Goal: Task Accomplishment & Management: Manage account settings

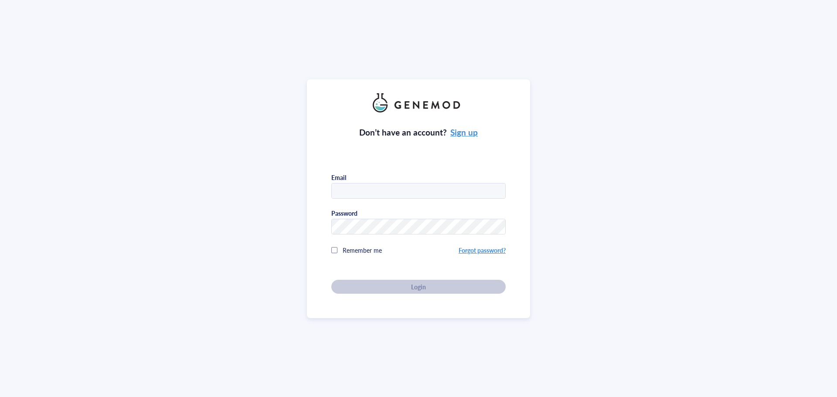
type input "[EMAIL_ADDRESS][US_STATE][DOMAIN_NAME]"
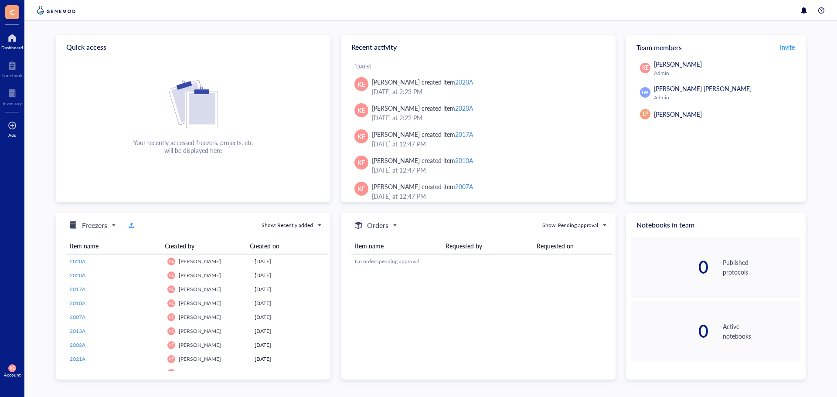
click at [10, 131] on div at bounding box center [12, 126] width 9 height 14
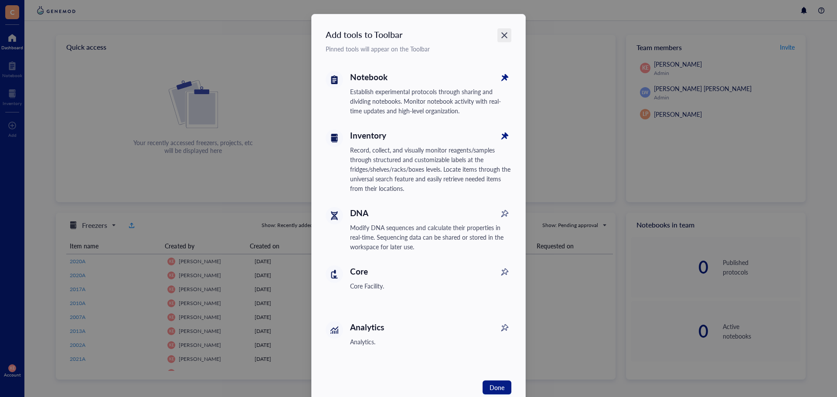
click at [503, 38] on icon "Close" at bounding box center [505, 35] width 8 height 8
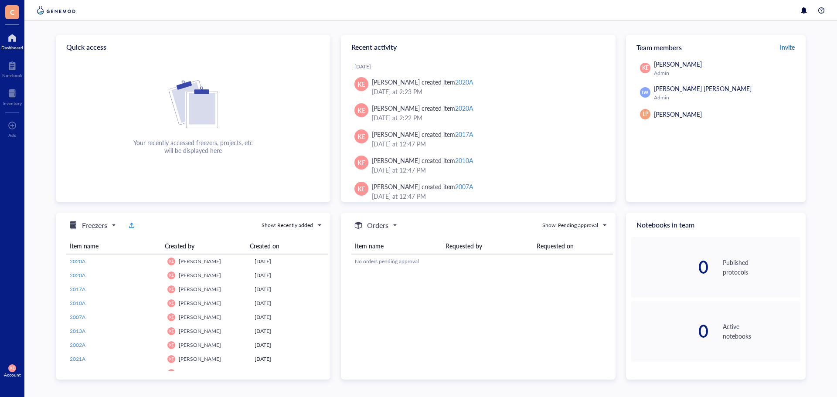
click at [781, 46] on span "Invite" at bounding box center [787, 47] width 15 height 9
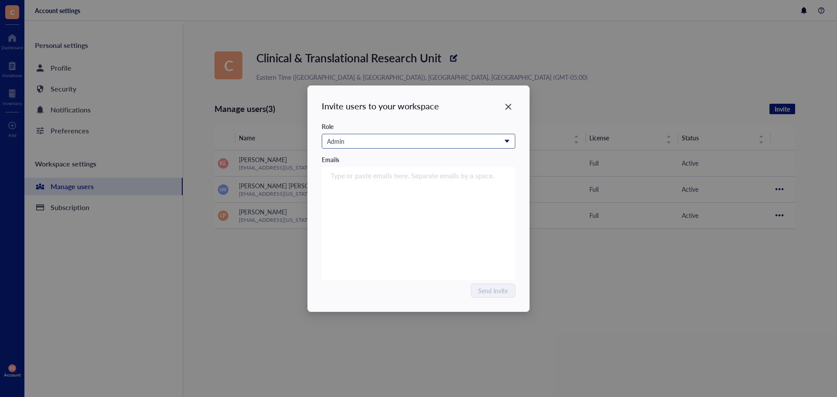
click at [360, 143] on div "Admin" at bounding box center [414, 141] width 174 height 10
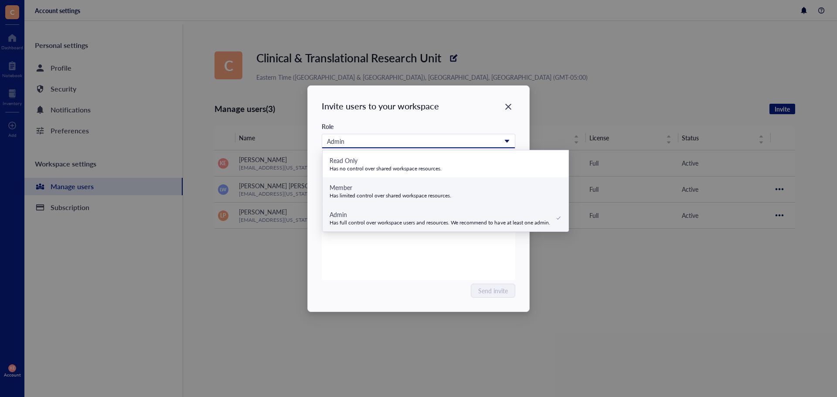
click at [366, 195] on div "Has limited control over shared workspace resources." at bounding box center [391, 195] width 122 height 7
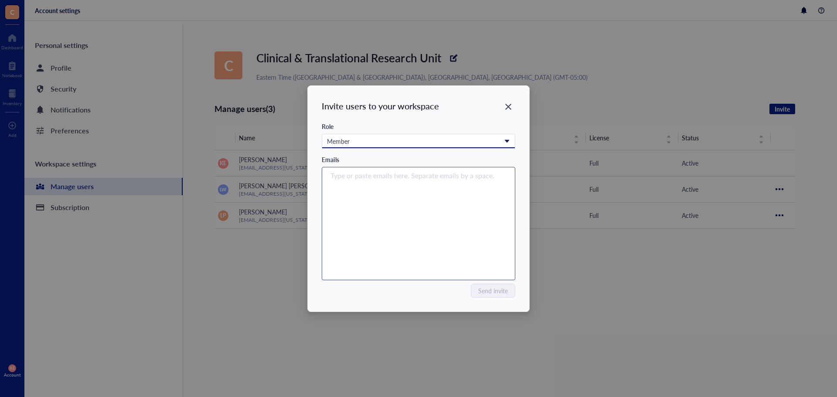
click at [367, 230] on div "Type or paste emails here. Separate emails by a space." at bounding box center [419, 223] width 186 height 109
click at [374, 209] on div "Type or paste emails here. Separate emails by a space." at bounding box center [419, 223] width 186 height 109
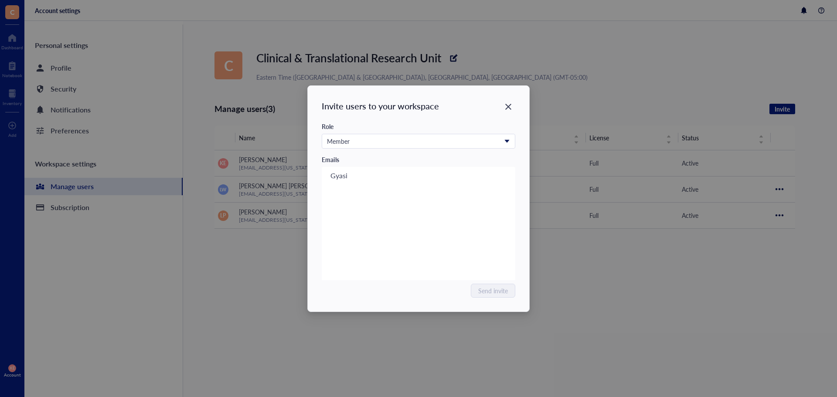
type input "Gyasi"
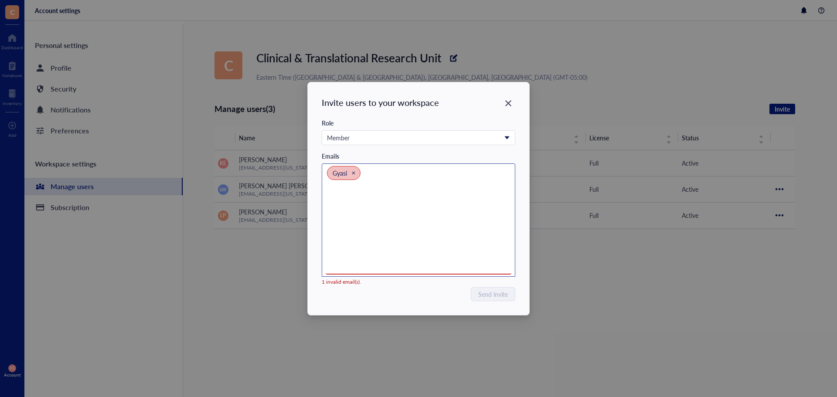
click at [355, 174] on icon "Close" at bounding box center [353, 173] width 4 height 4
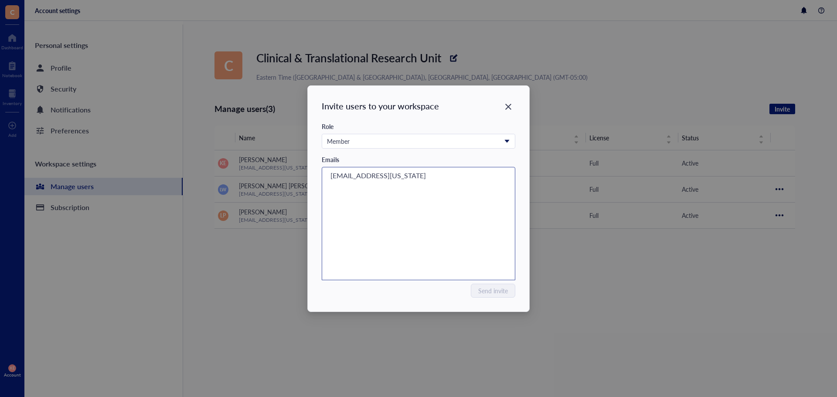
type input "[EMAIL_ADDRESS][US_STATE][DOMAIN_NAME]"
click at [405, 202] on div "[EMAIL_ADDRESS][US_STATE][DOMAIN_NAME]" at bounding box center [419, 223] width 186 height 109
type input "[EMAIL_ADDRESS][US_STATE][DOMAIN_NAME]"
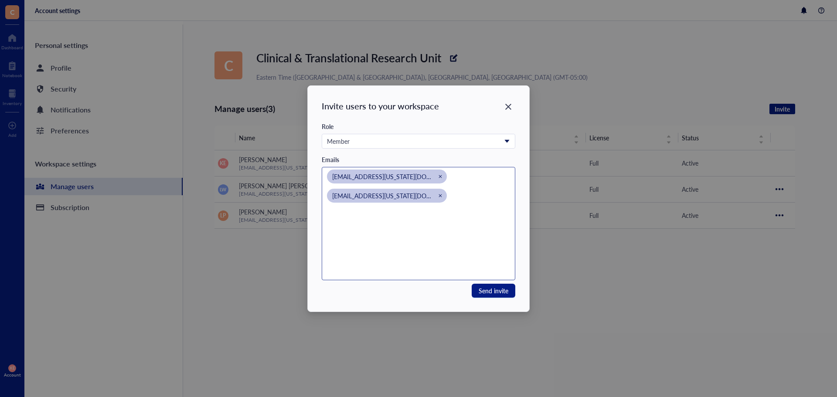
click at [356, 242] on div "[EMAIL_ADDRESS][US_STATE][DOMAIN_NAME] [EMAIL_ADDRESS][US_STATE][DOMAIN_NAME]" at bounding box center [419, 223] width 186 height 109
type input "[EMAIL_ADDRESS][US_STATE][DOMAIN_NAME]"
click at [389, 232] on input "search" at bounding box center [413, 233] width 172 height 10
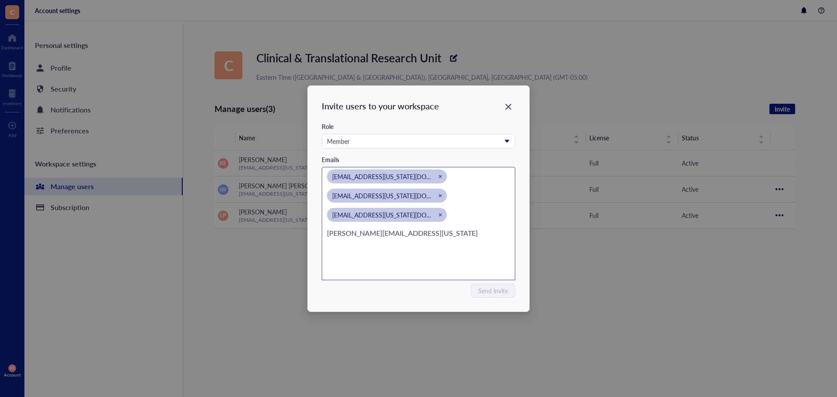
type input "[PERSON_NAME][EMAIL_ADDRESS][US_STATE][DOMAIN_NAME]"
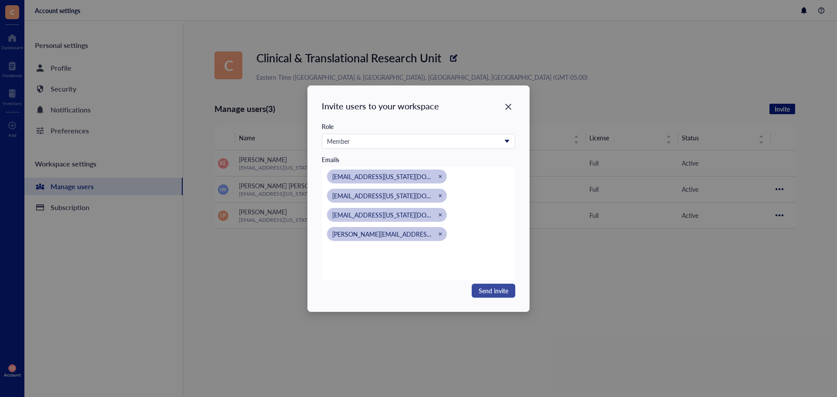
click at [491, 293] on span "Send invite" at bounding box center [494, 291] width 30 height 10
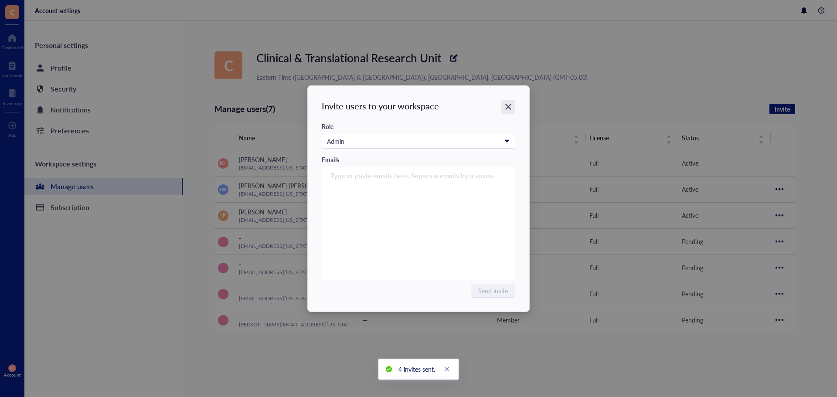
click at [509, 111] on icon "Close" at bounding box center [509, 106] width 8 height 8
